Goal: Find specific page/section: Find specific page/section

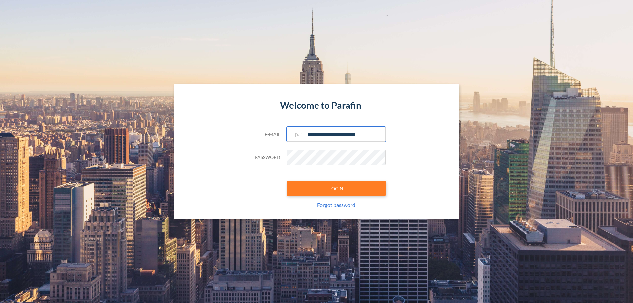
type input "**********"
click at [336, 188] on button "LOGIN" at bounding box center [336, 188] width 99 height 15
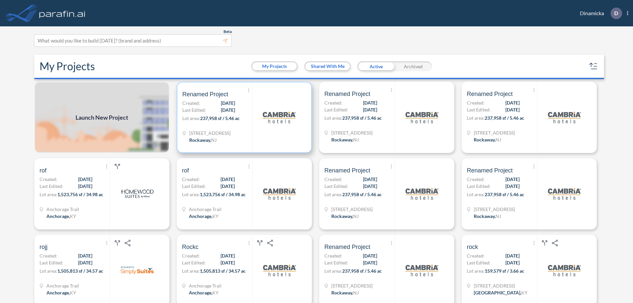
scroll to position [2, 0]
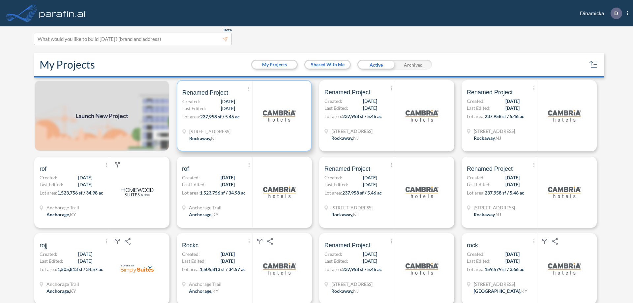
click at [243, 116] on p "Lot area: 237,958 sf / 5.46 ac" at bounding box center [217, 118] width 70 height 10
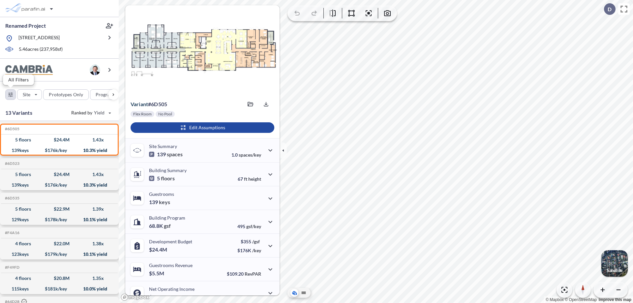
click at [11, 94] on div "button" at bounding box center [11, 95] width 10 height 10
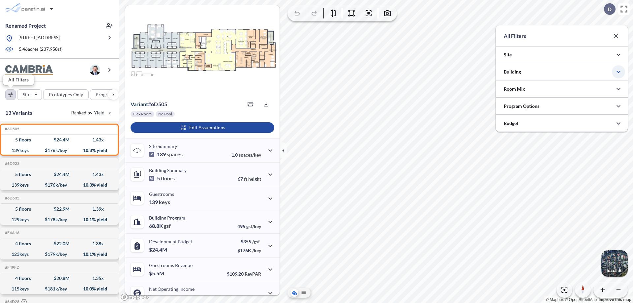
scroll to position [329588, 329456]
click at [618, 72] on icon "button" at bounding box center [618, 72] width 8 height 8
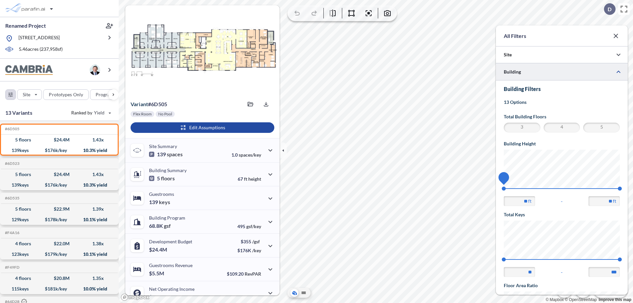
scroll to position [115, 0]
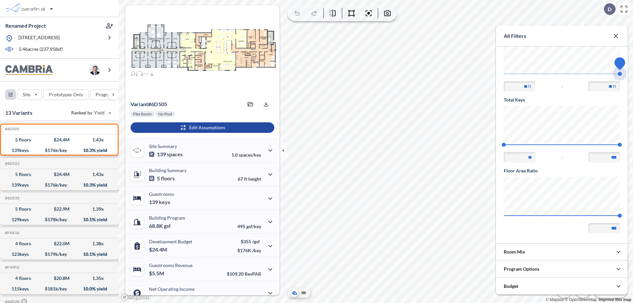
drag, startPoint x: 504, startPoint y: 74, endPoint x: 620, endPoint y: 74, distance: 116.0
click at [620, 74] on span "67.56 67.56" at bounding box center [562, 75] width 116 height 5
type input "**"
